Goal: Transaction & Acquisition: Book appointment/travel/reservation

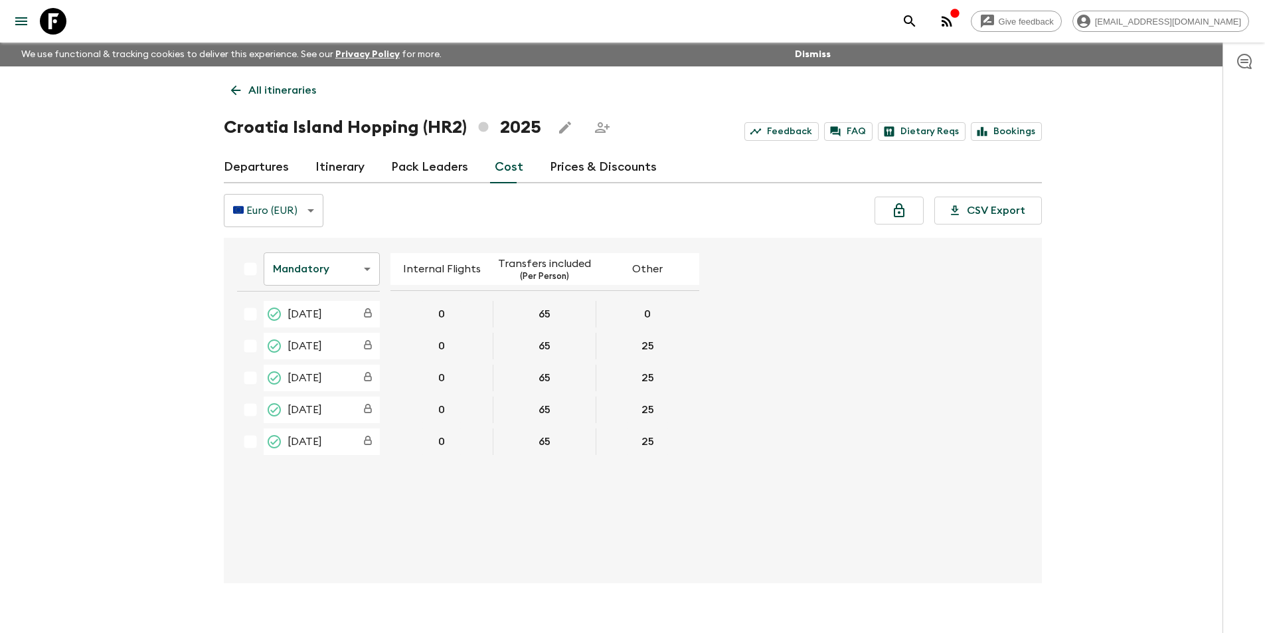
click at [47, 21] on icon at bounding box center [53, 21] width 27 height 27
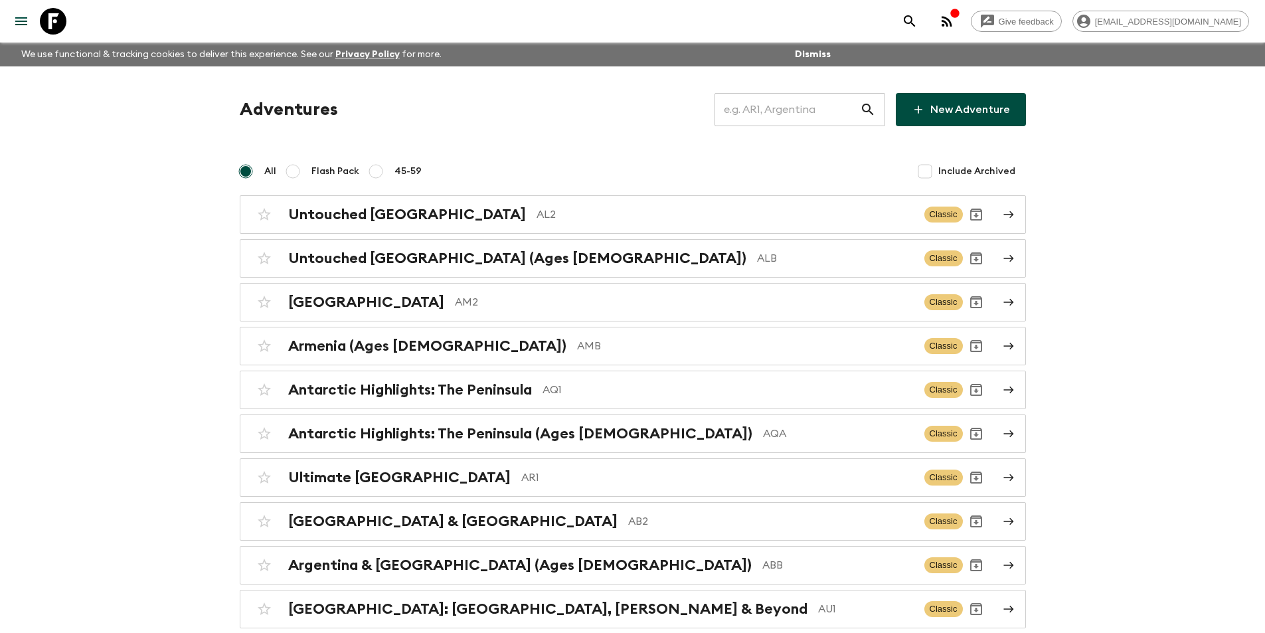
click at [842, 121] on input "text" at bounding box center [787, 109] width 145 height 37
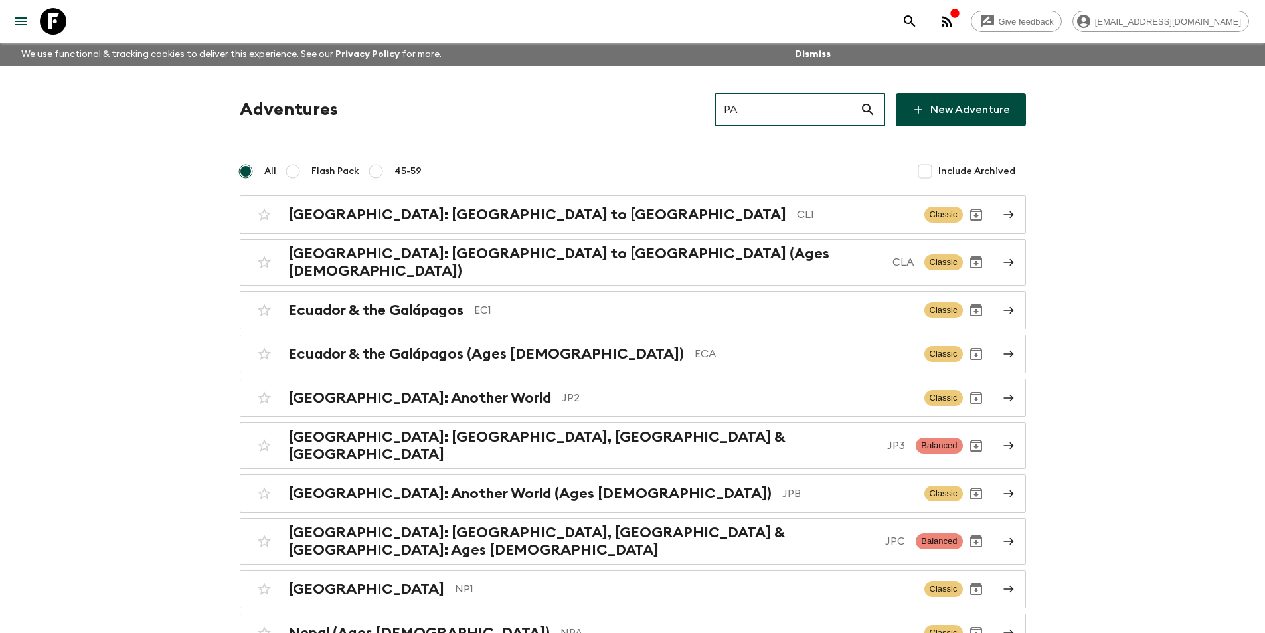
type input "PA1"
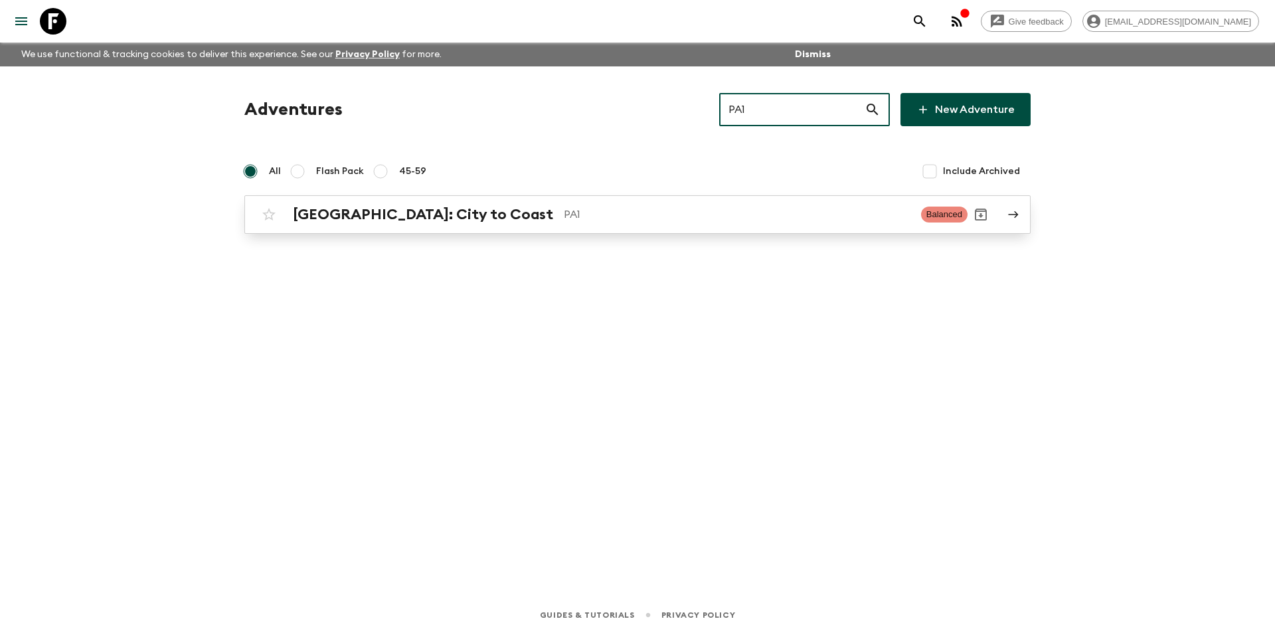
click at [766, 232] on link "[GEOGRAPHIC_DATA]: City to Coast PA1 Balanced" at bounding box center [637, 214] width 786 height 39
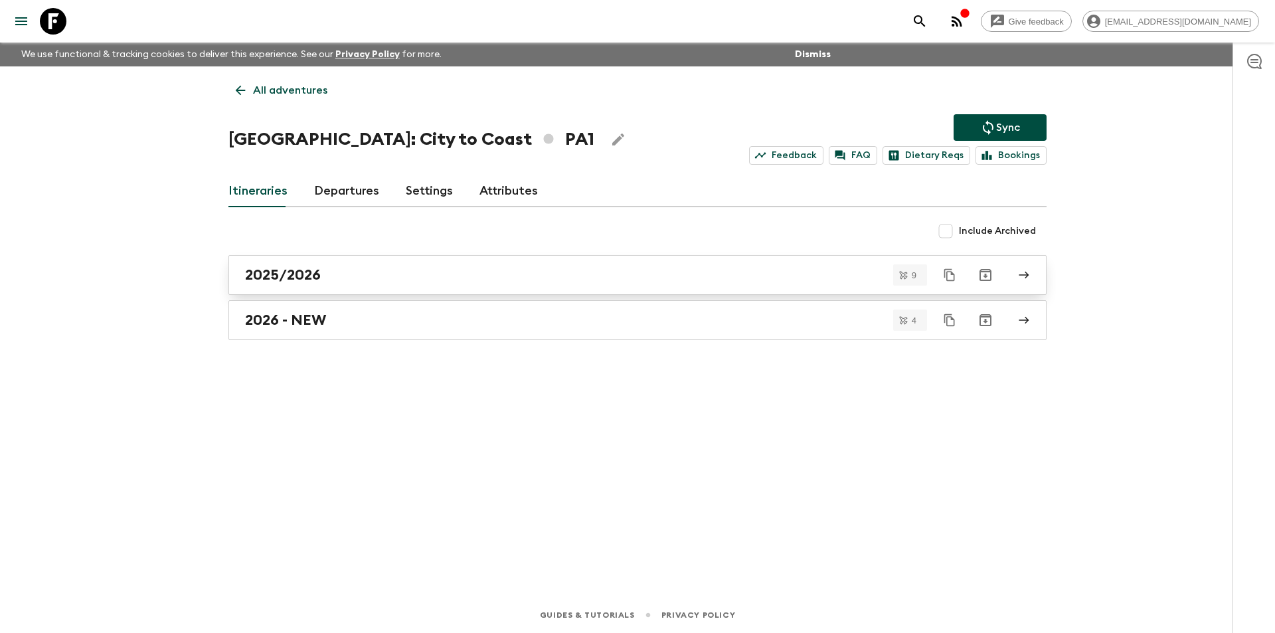
click at [450, 275] on div "2025/2026" at bounding box center [625, 274] width 760 height 17
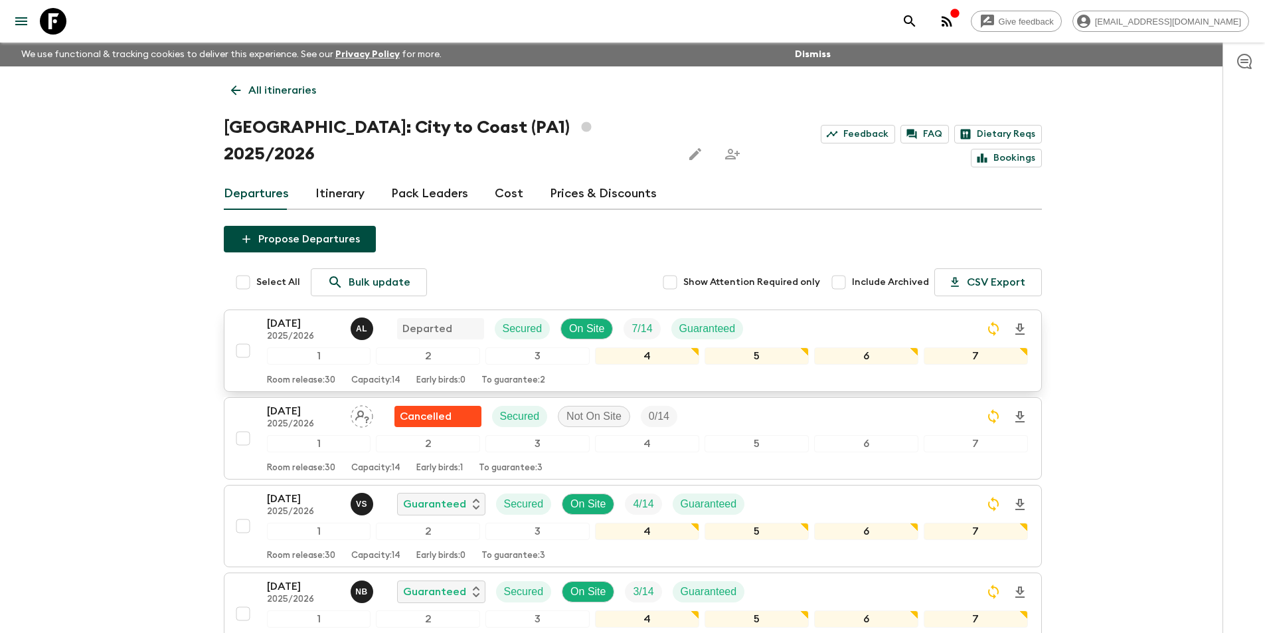
click at [300, 347] on div "1" at bounding box center [319, 355] width 104 height 17
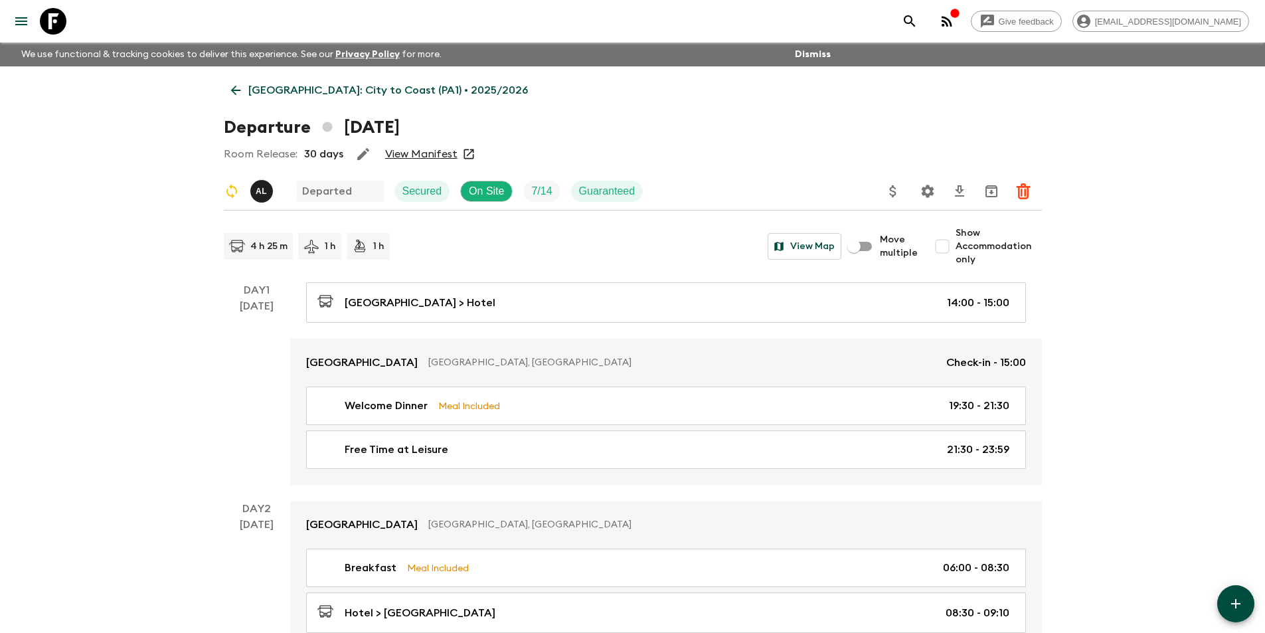
click at [229, 95] on icon at bounding box center [235, 90] width 15 height 15
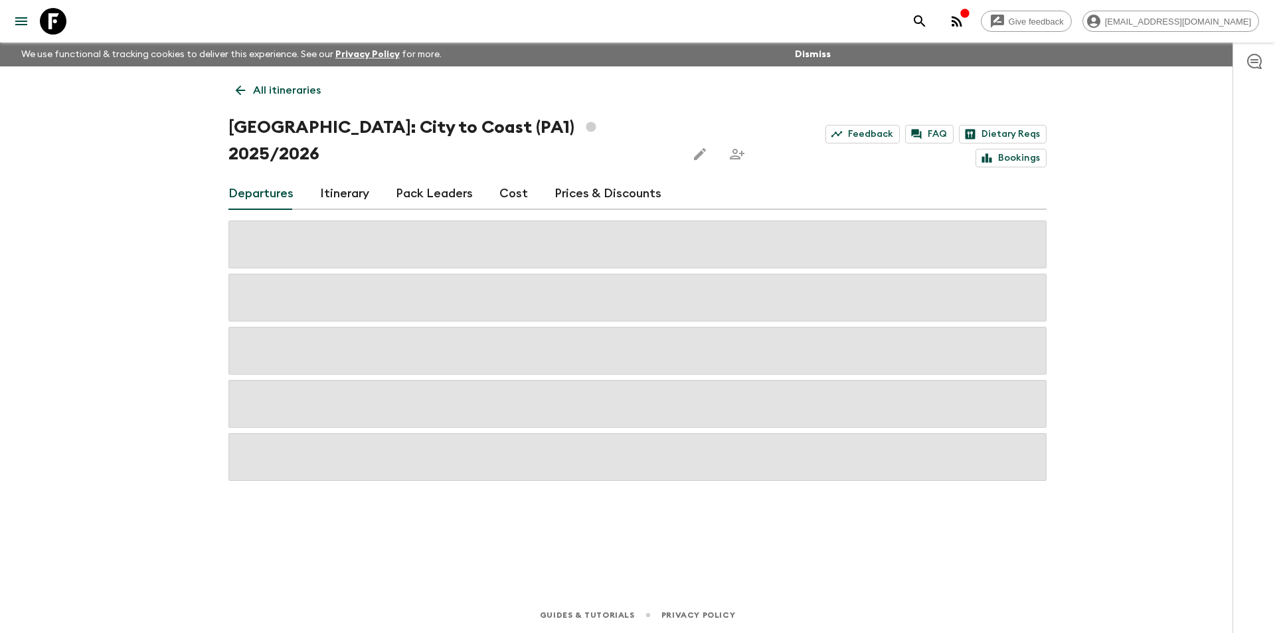
click at [513, 178] on link "Cost" at bounding box center [513, 194] width 29 height 32
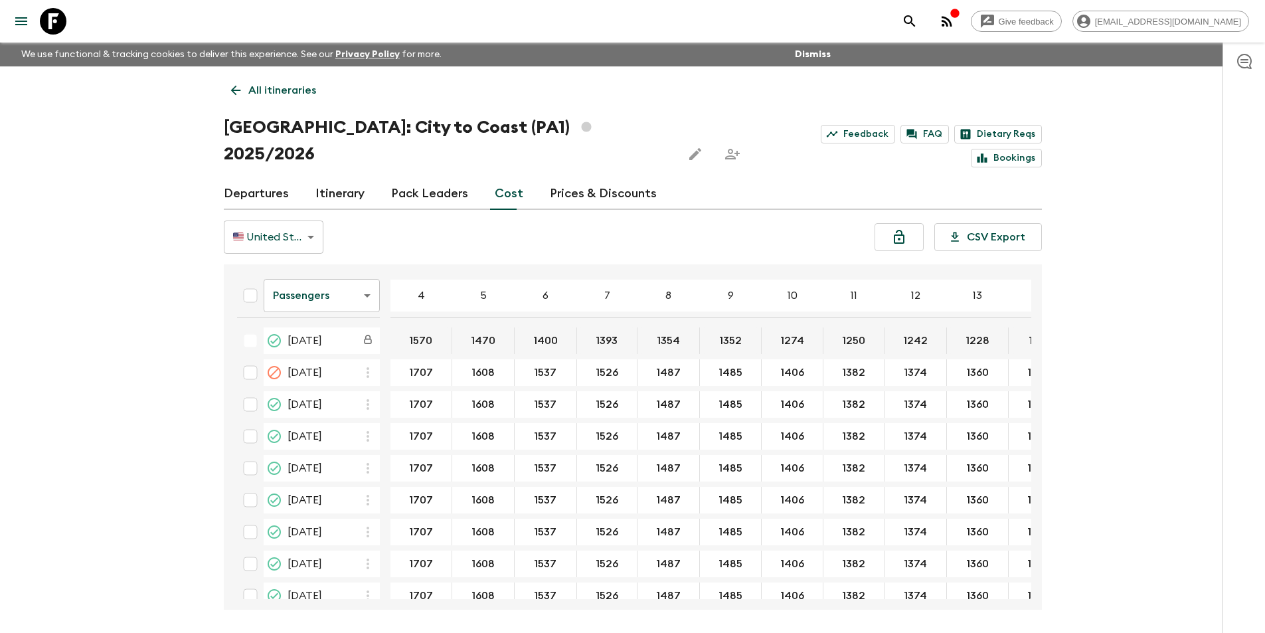
click at [323, 269] on body "Give feedback [EMAIL_ADDRESS][DOMAIN_NAME] We use functional & tracking cookies…" at bounding box center [632, 341] width 1265 height 683
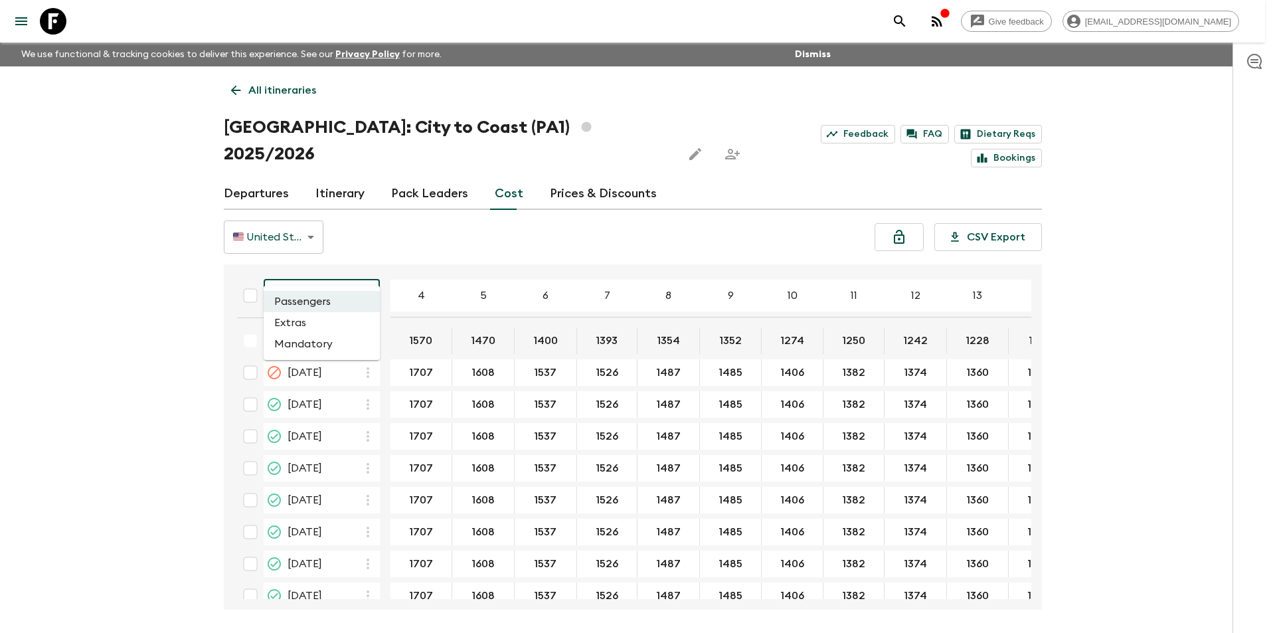
click at [325, 326] on li "Extras" at bounding box center [322, 322] width 116 height 21
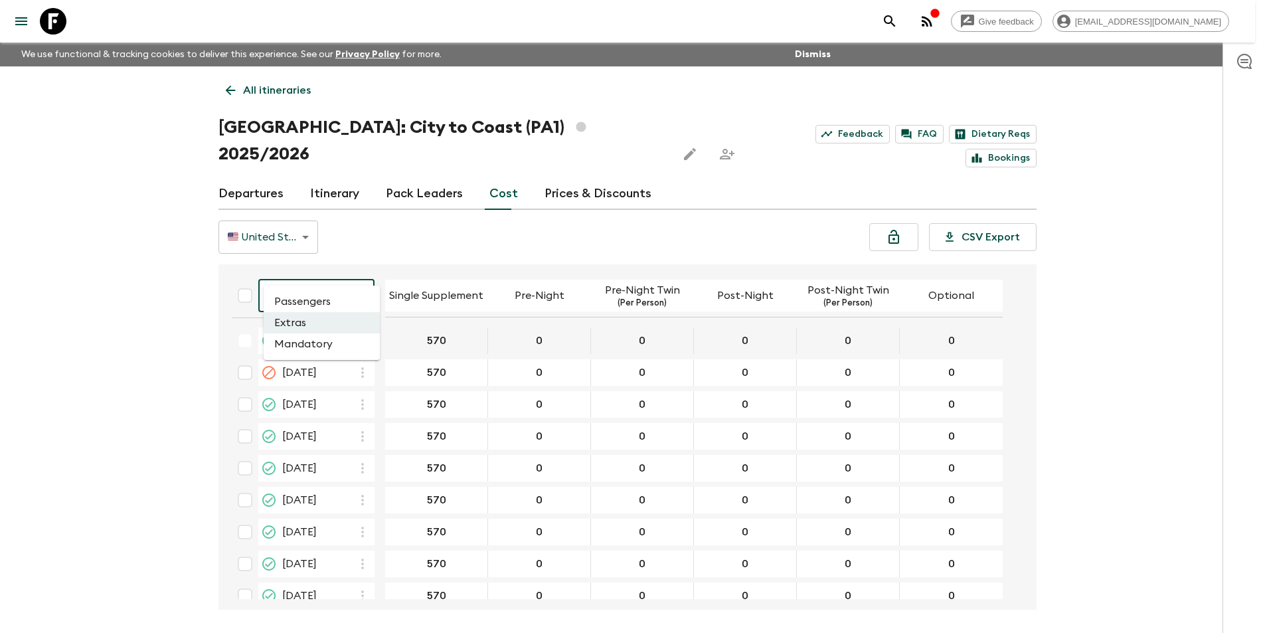
click at [316, 278] on body "Give feedback [EMAIL_ADDRESS][DOMAIN_NAME] We use functional & tracking cookies…" at bounding box center [632, 341] width 1265 height 683
click at [321, 293] on li "Passengers" at bounding box center [322, 301] width 116 height 21
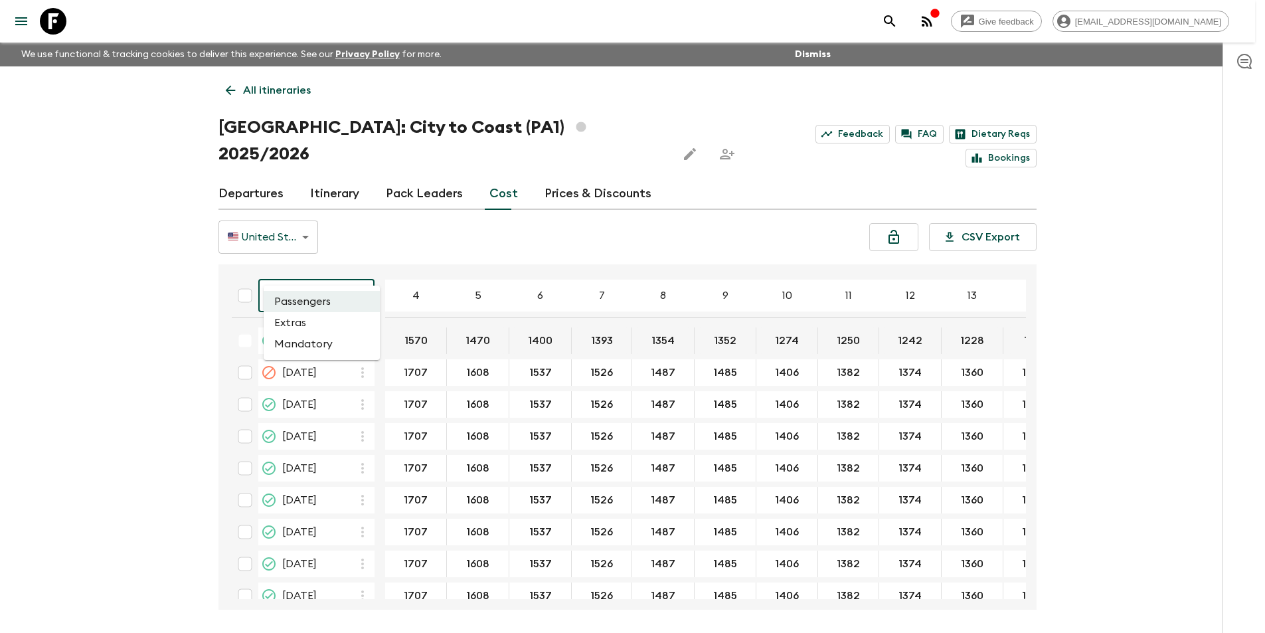
click at [341, 276] on body "Give feedback [EMAIL_ADDRESS][DOMAIN_NAME] We use functional & tracking cookies…" at bounding box center [632, 341] width 1265 height 683
click at [327, 348] on li "Mandatory" at bounding box center [322, 343] width 116 height 21
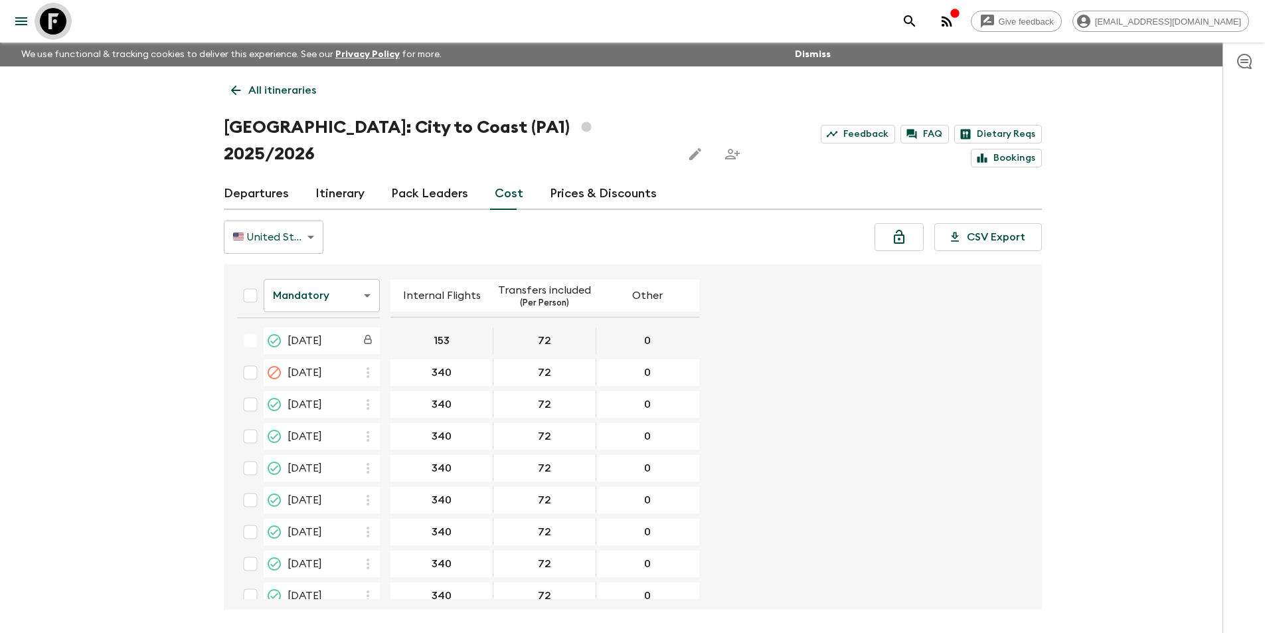
click at [58, 23] on icon at bounding box center [53, 21] width 27 height 27
